Goal: Navigation & Orientation: Find specific page/section

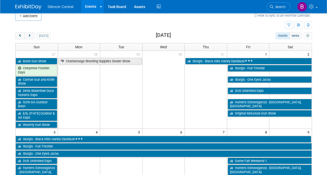
scroll to position [6, 0]
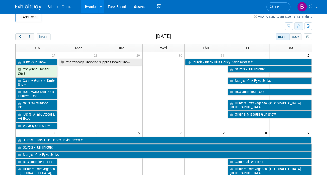
click at [295, 28] on button "button" at bounding box center [298, 26] width 8 height 8
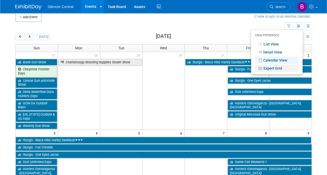
click at [277, 66] on link "Expert Grid" at bounding box center [277, 68] width 44 height 7
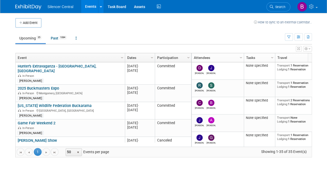
scroll to position [0, 9]
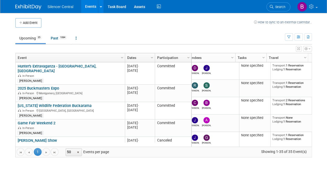
click at [305, 54] on link "Column Settings" at bounding box center [305, 57] width 6 height 8
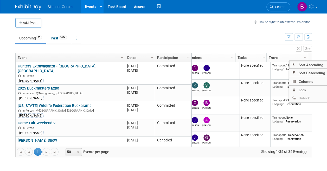
click at [302, 56] on link "Column Settings" at bounding box center [305, 57] width 6 height 8
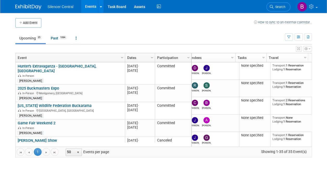
click at [259, 55] on link "Tasks" at bounding box center [249, 57] width 25 height 9
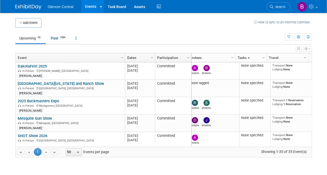
click at [259, 55] on link "Tasks" at bounding box center [249, 57] width 25 height 9
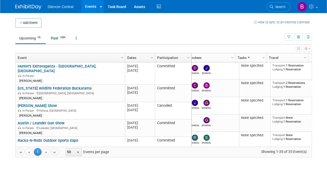
scroll to position [0, 0]
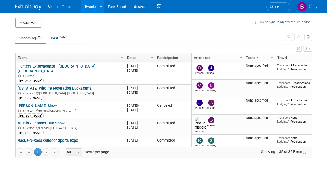
click at [298, 49] on icon "button" at bounding box center [298, 48] width 3 height 3
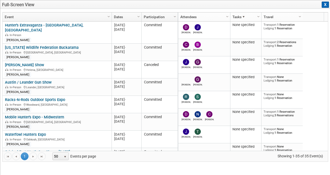
click at [326, 6] on button "X" at bounding box center [325, 5] width 7 height 6
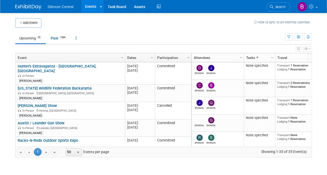
click at [239, 57] on span "Column Settings" at bounding box center [241, 58] width 4 height 4
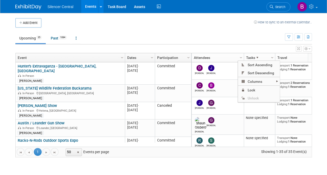
click at [273, 56] on span "Column Settings" at bounding box center [272, 58] width 4 height 4
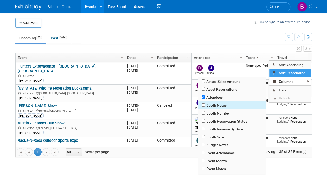
click at [219, 106] on span "Booth Notes" at bounding box center [231, 105] width 67 height 8
checkbox input "true"
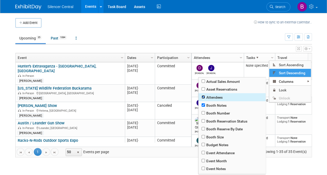
click at [203, 97] on input "checkbox" at bounding box center [202, 96] width 3 height 3
checkbox input "false"
checkbox input "true"
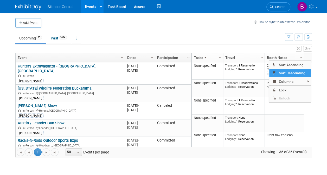
click at [260, 58] on span "Column Settings" at bounding box center [261, 58] width 4 height 4
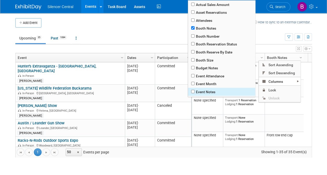
click at [202, 92] on span "Event Notes" at bounding box center [221, 92] width 67 height 8
checkbox input "true"
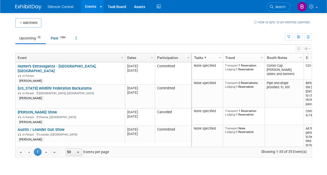
click at [263, 41] on ul "Upcoming 35 Past 1084 All Events 1119 Past and Upcoming Grouped Annually Events…" at bounding box center [149, 39] width 269 height 12
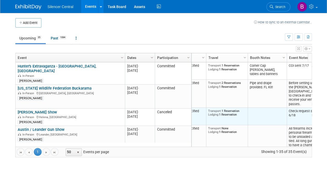
scroll to position [0, 35]
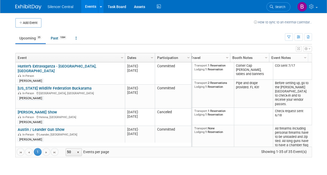
click at [228, 57] on span "Column Settings" at bounding box center [227, 58] width 4 height 4
checkbox input "true"
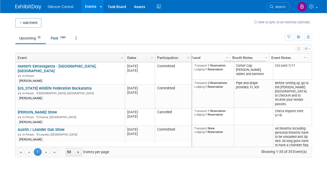
click at [210, 58] on link "Travel" at bounding box center [208, 57] width 36 height 9
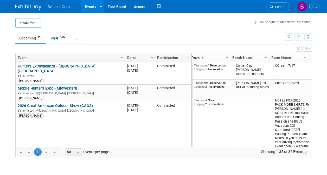
click at [225, 57] on span "Column Settings" at bounding box center [227, 58] width 4 height 4
click at [233, 16] on div "Add Event How to sync to an external calendar..." at bounding box center [163, 20] width 296 height 15
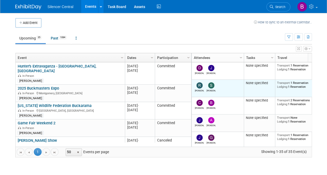
scroll to position [0, 9]
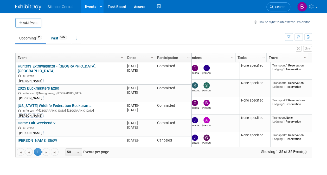
click at [262, 57] on span "Column Settings" at bounding box center [263, 58] width 4 height 4
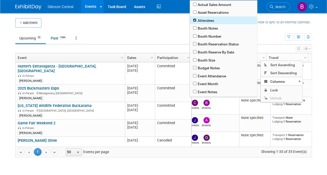
click at [195, 19] on input "checkbox" at bounding box center [194, 19] width 3 height 3
checkbox input "false"
checkbox input "true"
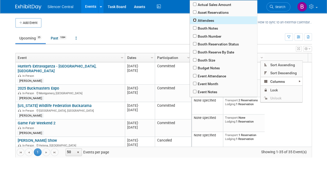
scroll to position [0, 0]
click at [195, 18] on span "Attendees" at bounding box center [223, 20] width 67 height 8
checkbox input "true"
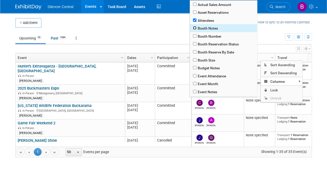
click at [193, 28] on input "checkbox" at bounding box center [194, 27] width 3 height 3
checkbox input "true"
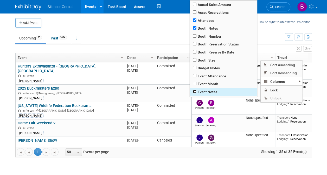
click at [196, 92] on input "checkbox" at bounding box center [194, 91] width 3 height 3
checkbox input "true"
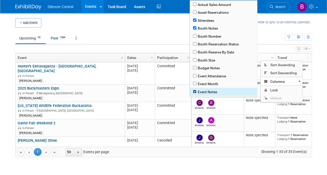
checkbox input "true"
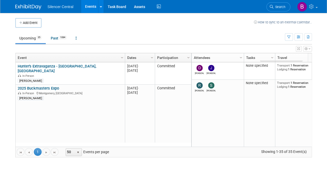
click at [293, 28] on div "Show: All Events Just My Events Only show events that either I created, or I am…" at bounding box center [297, 36] width 27 height 17
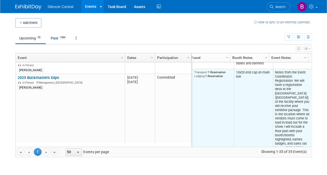
scroll to position [11, 0]
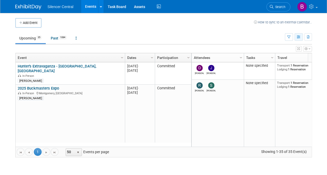
click at [297, 38] on icon "button" at bounding box center [298, 37] width 4 height 3
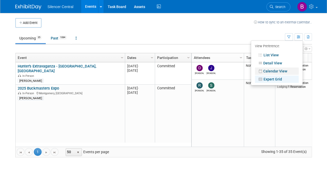
click at [281, 70] on link "Calendar View" at bounding box center [277, 71] width 44 height 7
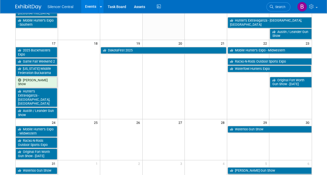
scroll to position [230, 0]
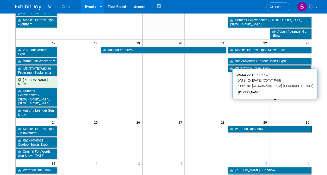
click at [240, 126] on link "Waterloo Gun Show" at bounding box center [269, 129] width 84 height 7
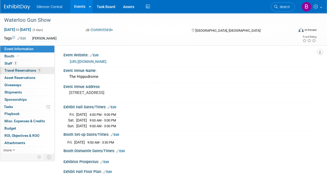
click at [25, 67] on link "1 Travel Reservations 1" at bounding box center [27, 70] width 54 height 7
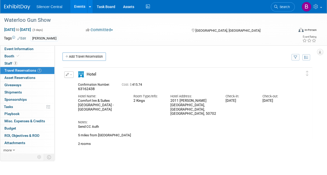
click at [39, 59] on div "Booth Booth" at bounding box center [27, 56] width 54 height 7
click at [39, 62] on link "2 Staff 2" at bounding box center [27, 63] width 54 height 7
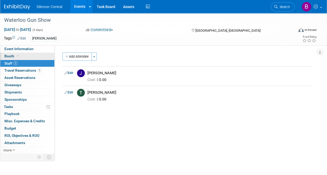
click at [40, 57] on link "Booth" at bounding box center [27, 56] width 54 height 7
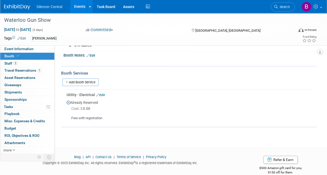
scroll to position [55, 0]
click at [19, 6] on img at bounding box center [17, 6] width 26 height 5
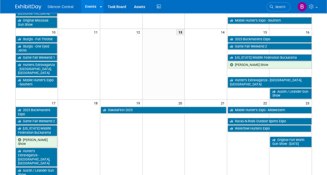
scroll to position [168, 0]
